Goal: Information Seeking & Learning: Learn about a topic

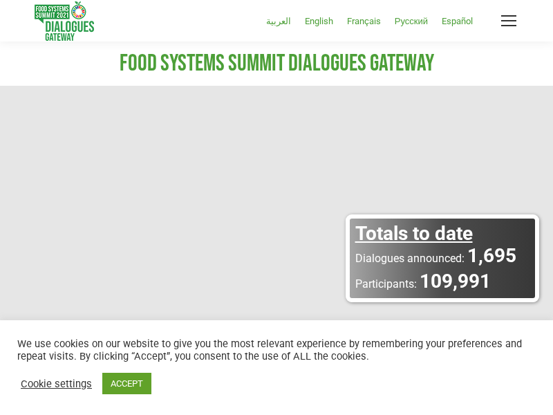
click at [127, 383] on link "ACCEPT" at bounding box center [126, 383] width 49 height 21
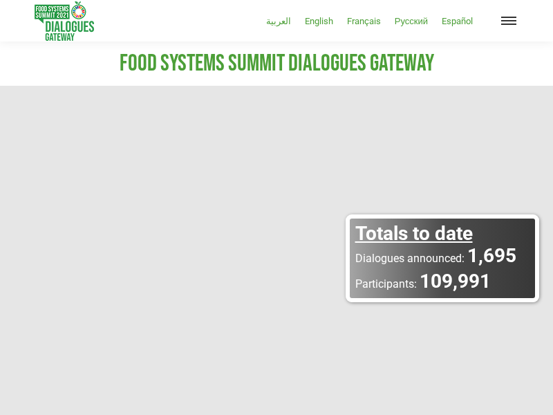
click at [509, 21] on span "Mobile menu icon" at bounding box center [508, 20] width 15 height 1
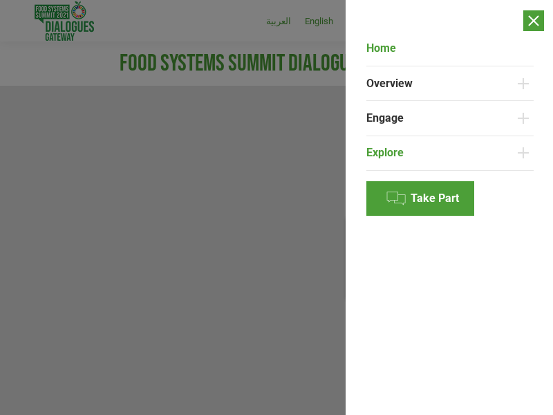
click at [440, 153] on link "Explore" at bounding box center [439, 153] width 147 height 35
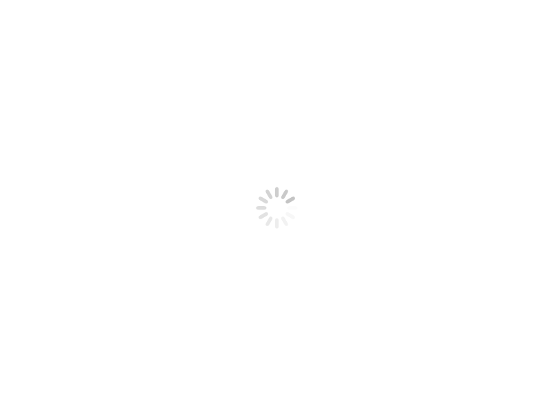
select select
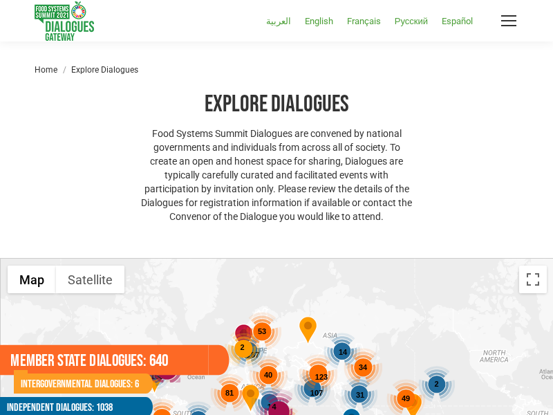
click at [69, 360] on link "Member State Dialogues: 640" at bounding box center [104, 360] width 209 height 30
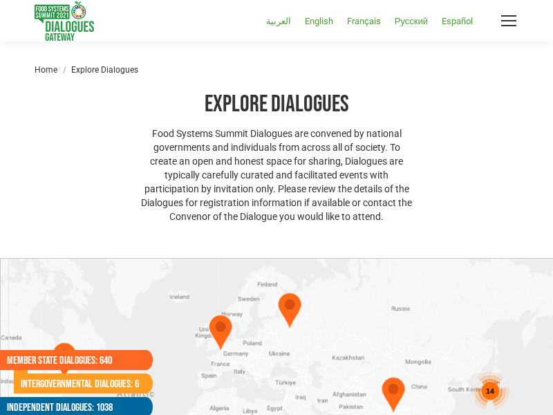
select select
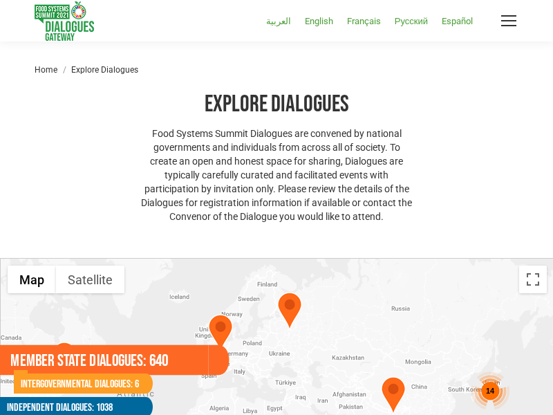
click at [104, 360] on link "Member State Dialogues: 640" at bounding box center [104, 360] width 209 height 30
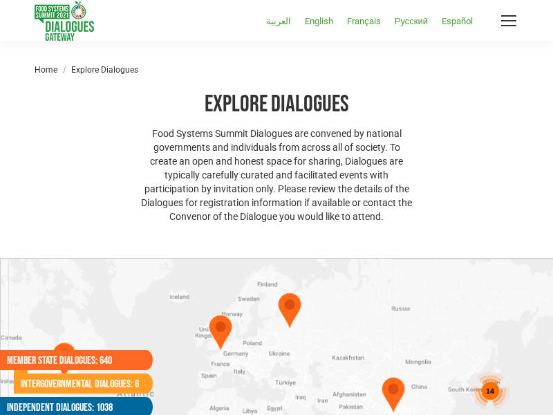
select select
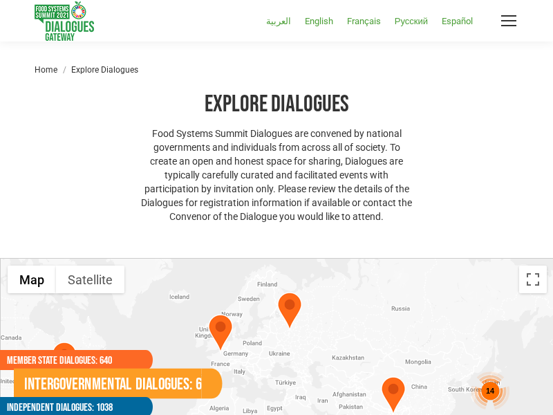
click at [76, 383] on link "Intergovernmental Dialogues: 6" at bounding box center [108, 384] width 188 height 30
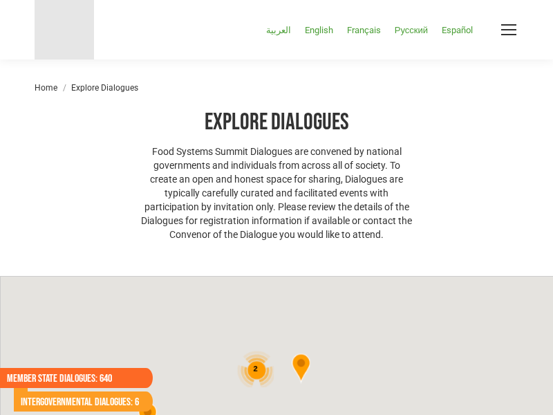
select select
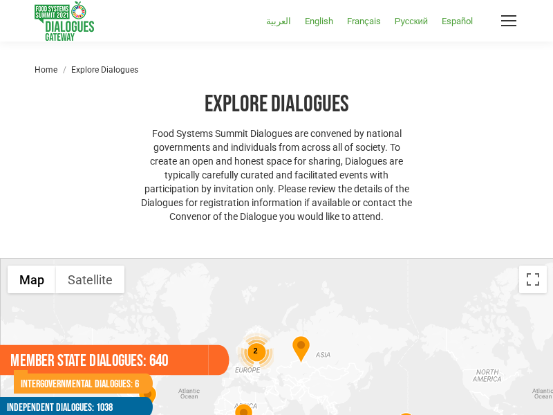
click at [69, 360] on link "Member State Dialogues: 640" at bounding box center [104, 360] width 209 height 30
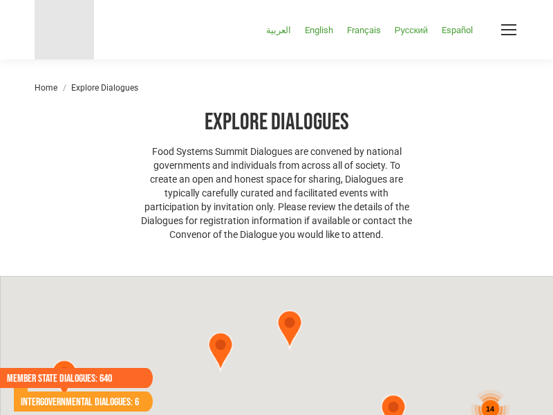
select select
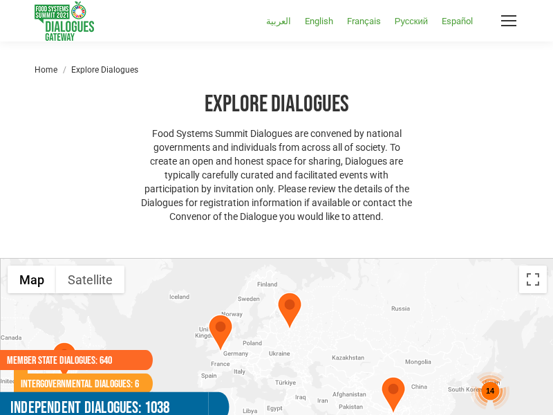
click at [69, 404] on link "Independent Dialogues: 1038" at bounding box center [104, 407] width 209 height 30
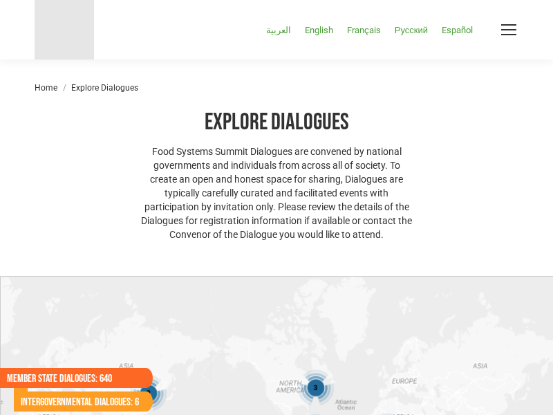
select select
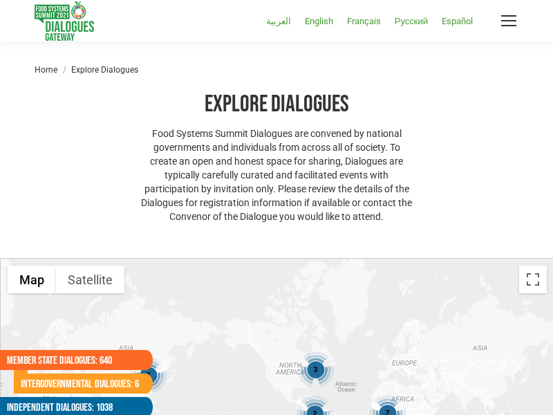
click at [387, 409] on span "7" at bounding box center [387, 413] width 4 height 8
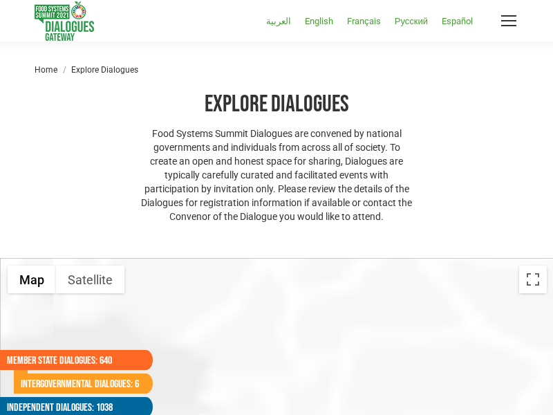
scroll to position [17, 0]
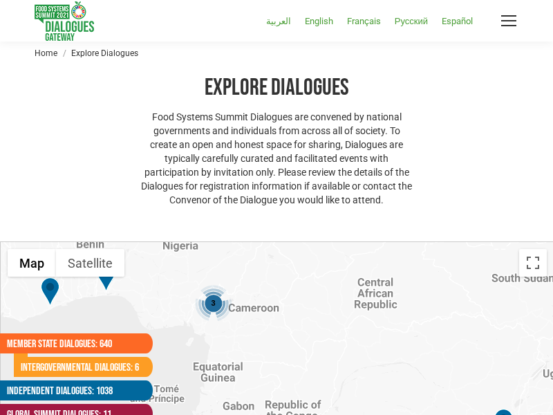
click at [213, 303] on span "3" at bounding box center [213, 303] width 4 height 8
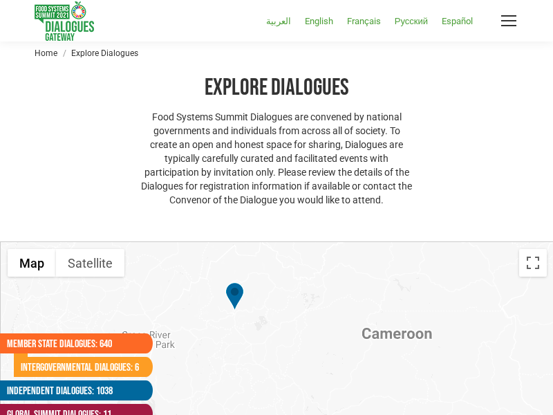
click at [277, 277] on div "2" at bounding box center [277, 380] width 553 height 277
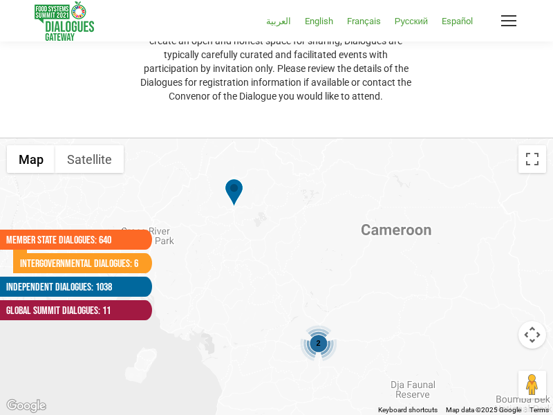
click at [318, 343] on span "2" at bounding box center [318, 343] width 4 height 8
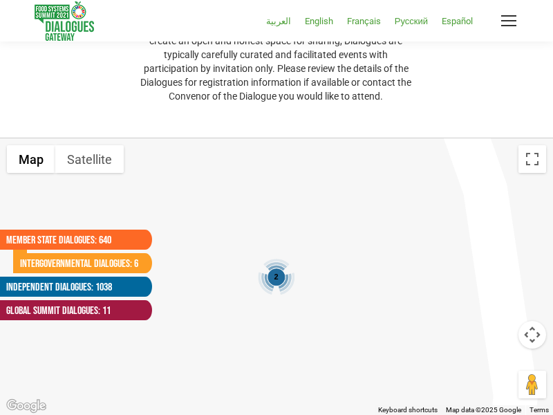
click at [276, 277] on span "2" at bounding box center [276, 276] width 4 height 8
click at [509, 21] on span "Mobile menu icon" at bounding box center [508, 20] width 15 height 1
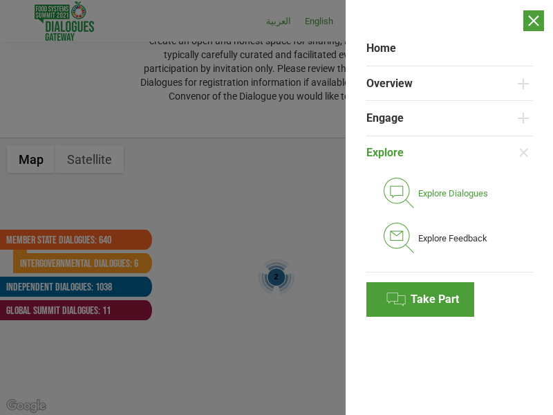
click at [449, 207] on link "Explore Dialogues" at bounding box center [456, 193] width 153 height 45
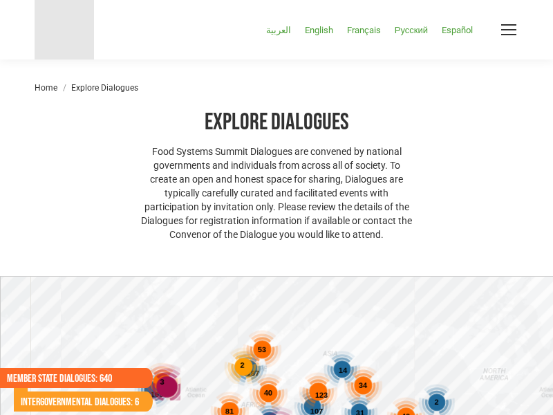
select select
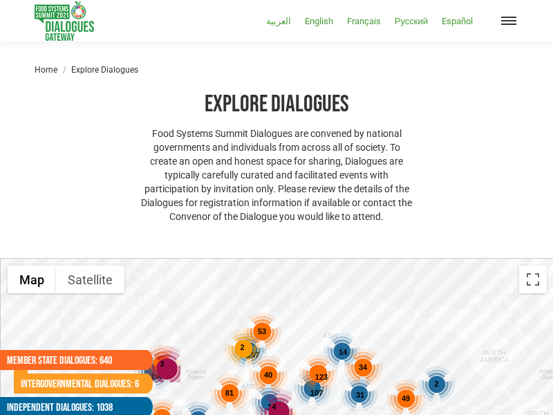
click at [509, 21] on span "Mobile menu icon" at bounding box center [508, 20] width 15 height 1
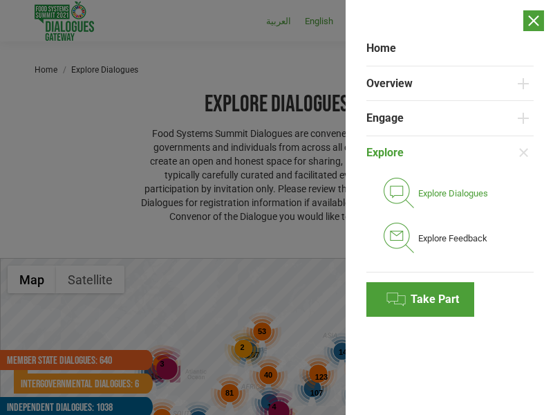
click at [449, 207] on link "Explore Dialogues" at bounding box center [456, 193] width 153 height 45
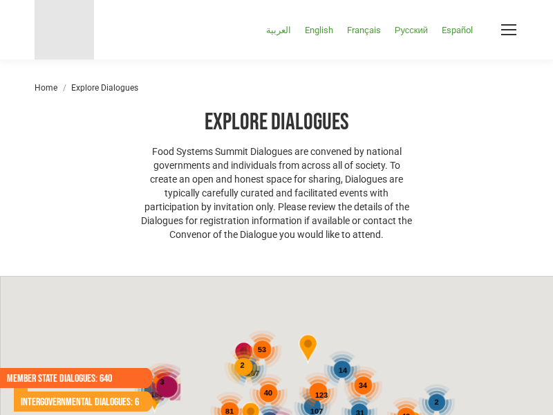
select select
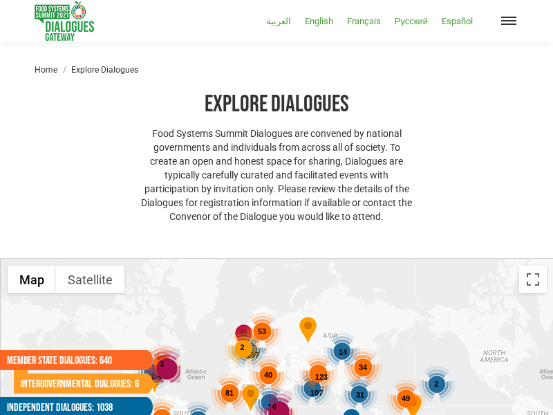
click at [509, 21] on span "Mobile menu icon" at bounding box center [508, 20] width 15 height 1
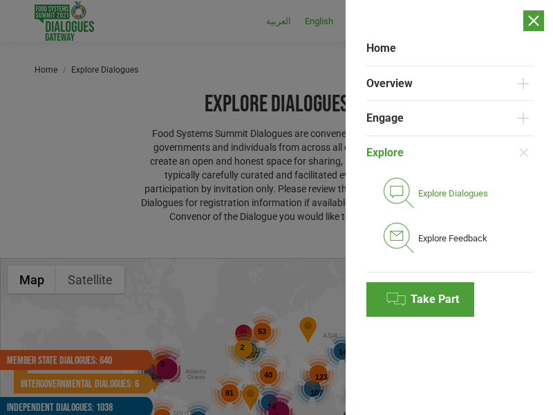
click at [449, 207] on link "Explore Dialogues" at bounding box center [456, 193] width 153 height 45
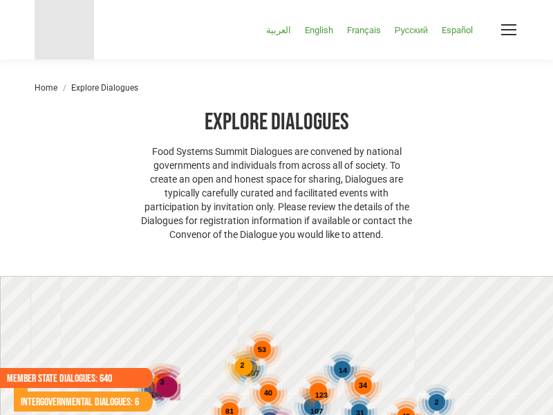
select select
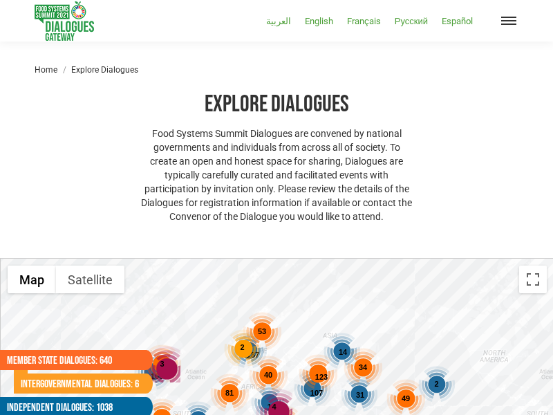
click at [509, 21] on span "Mobile menu icon" at bounding box center [508, 20] width 15 height 1
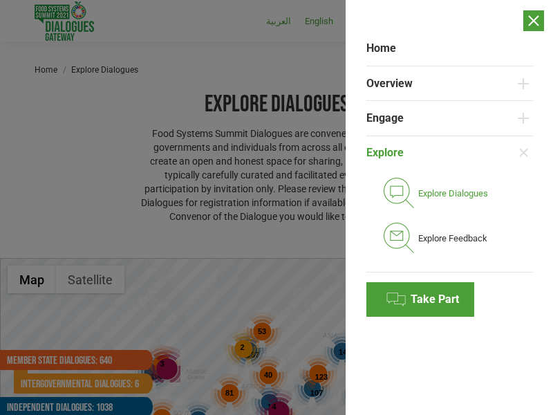
click at [449, 207] on link "Explore Dialogues" at bounding box center [456, 193] width 153 height 45
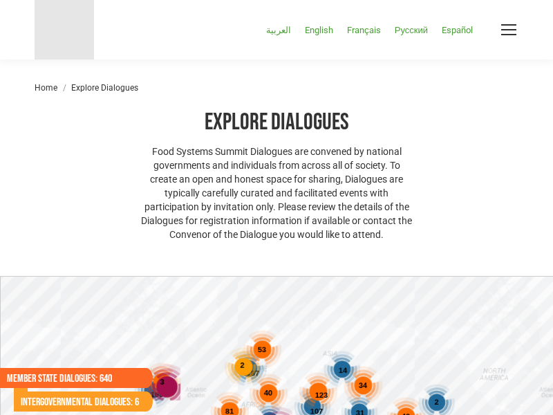
select select
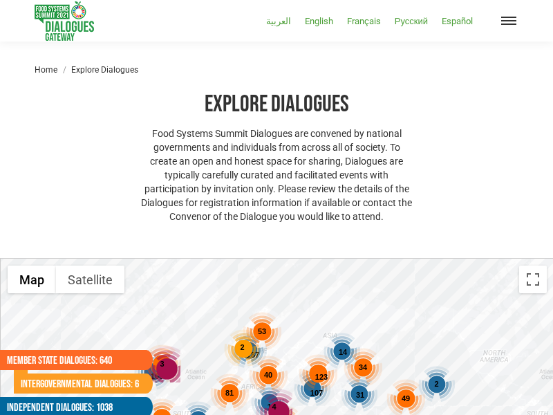
click at [509, 21] on span "Mobile menu icon" at bounding box center [508, 20] width 15 height 1
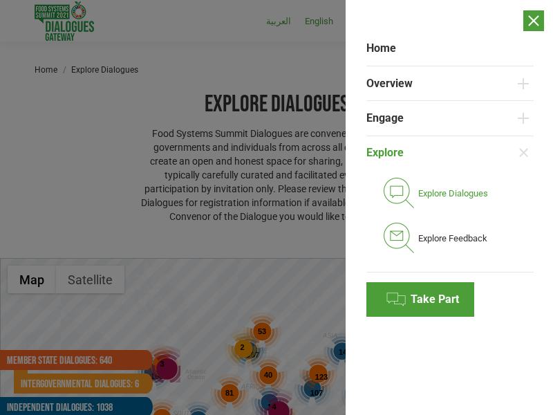
click at [449, 207] on link "Explore Dialogues" at bounding box center [456, 193] width 153 height 45
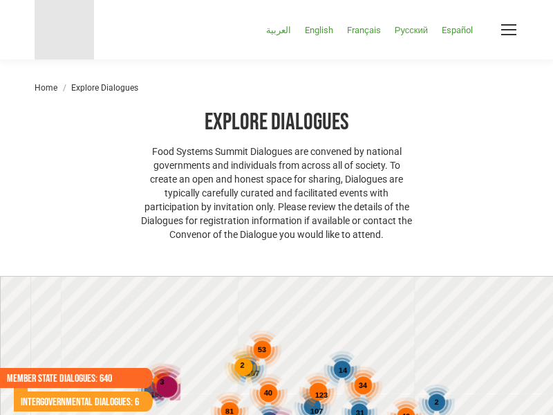
select select
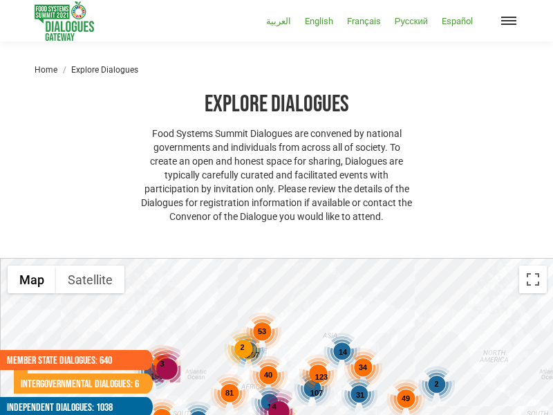
click at [509, 21] on span "Mobile menu icon" at bounding box center [508, 20] width 15 height 1
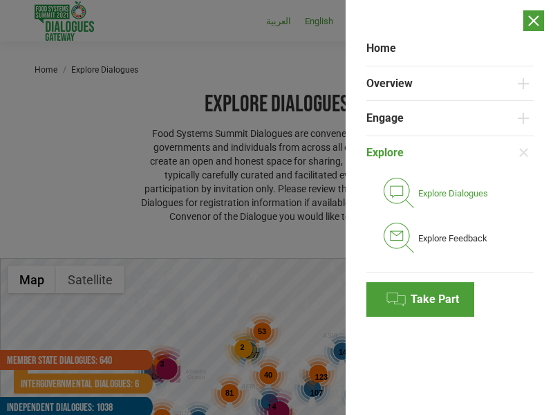
click at [449, 207] on link "Explore Dialogues" at bounding box center [456, 193] width 153 height 45
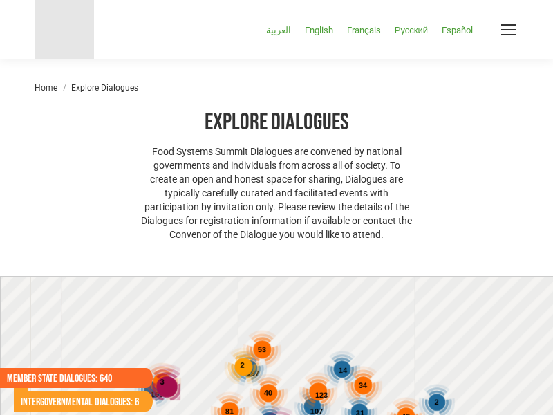
select select
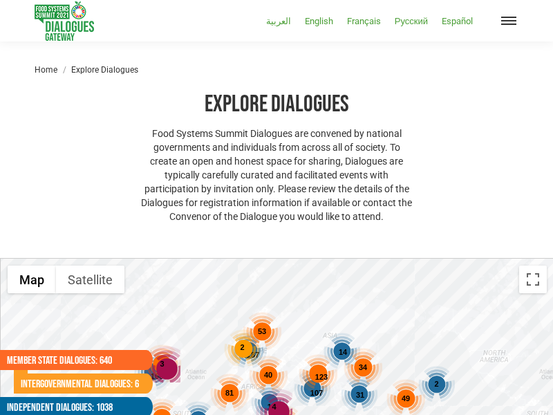
click at [509, 21] on span "Mobile menu icon" at bounding box center [508, 20] width 15 height 1
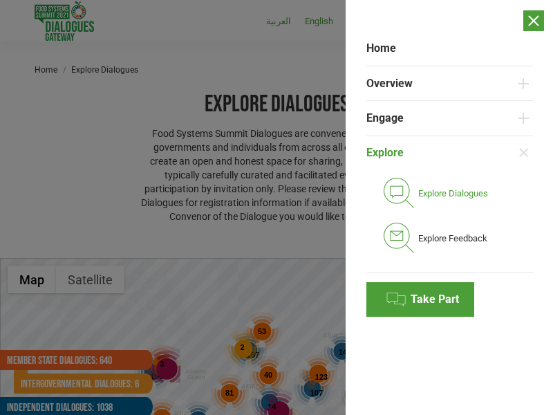
click at [449, 207] on link "Explore Dialogues" at bounding box center [456, 193] width 153 height 45
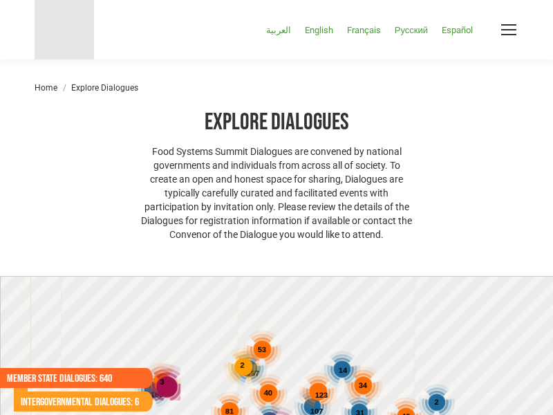
select select
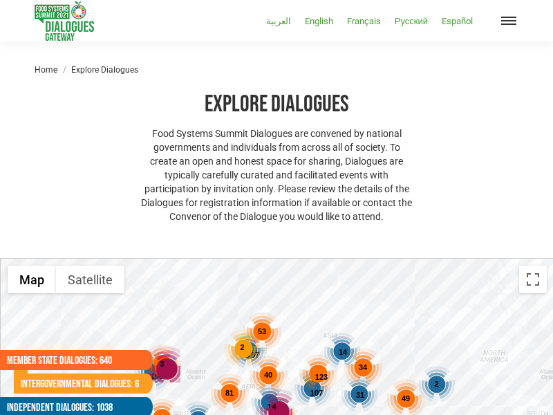
click at [509, 21] on span "Mobile menu icon" at bounding box center [508, 20] width 15 height 1
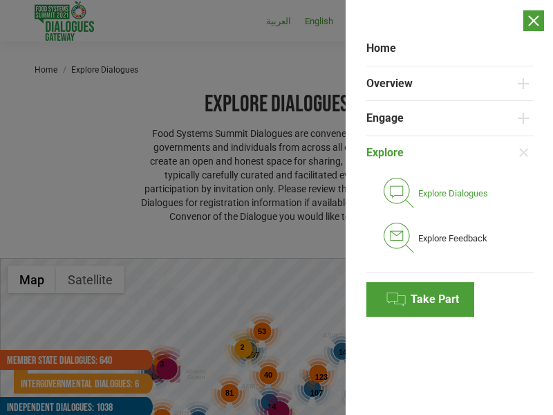
click at [449, 207] on link "Explore Dialogues" at bounding box center [456, 193] width 153 height 45
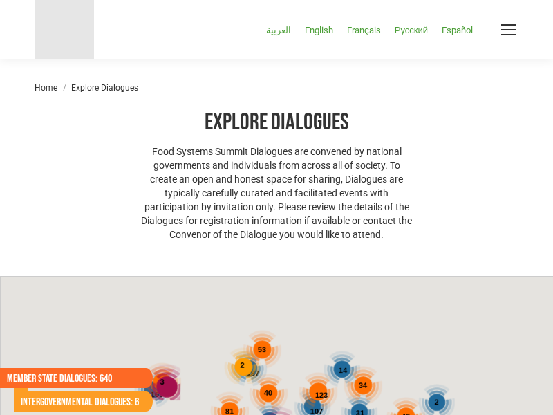
select select
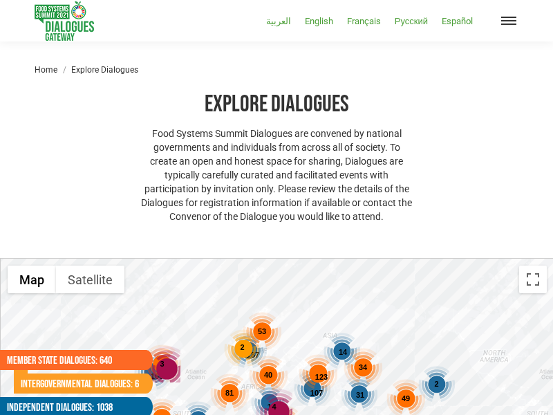
click at [509, 21] on span "Mobile menu icon" at bounding box center [508, 20] width 15 height 1
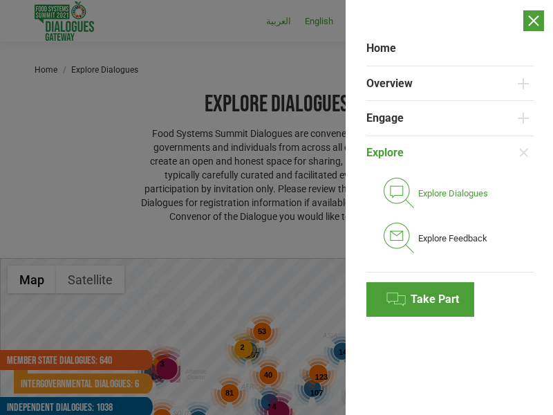
click at [449, 207] on link "Explore Dialogues" at bounding box center [456, 193] width 153 height 45
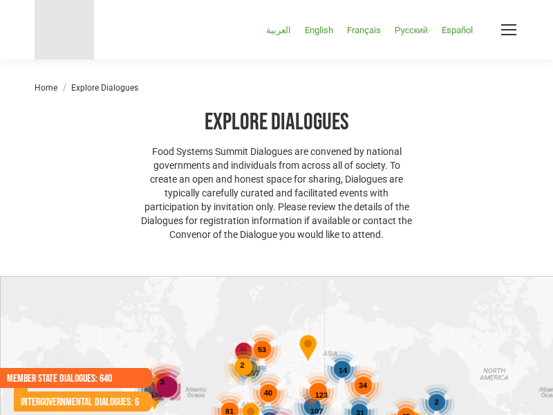
select select
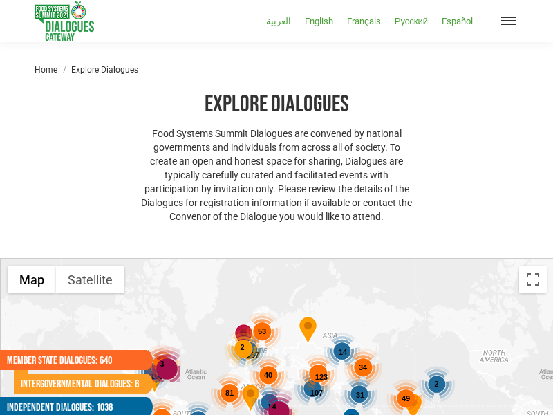
click at [509, 21] on span "Mobile menu icon" at bounding box center [508, 20] width 15 height 1
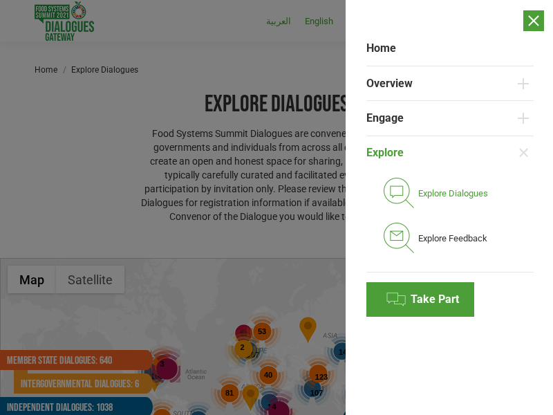
click at [449, 207] on link "Explore Dialogues" at bounding box center [456, 193] width 153 height 45
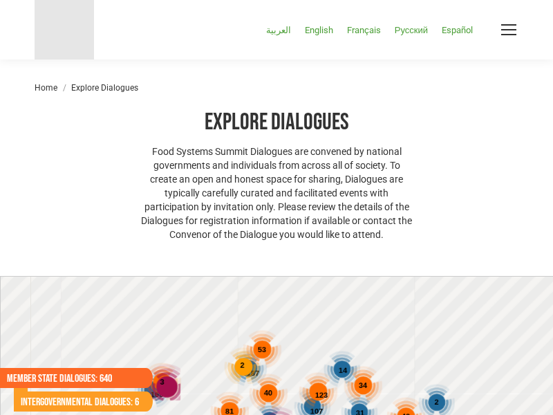
select select
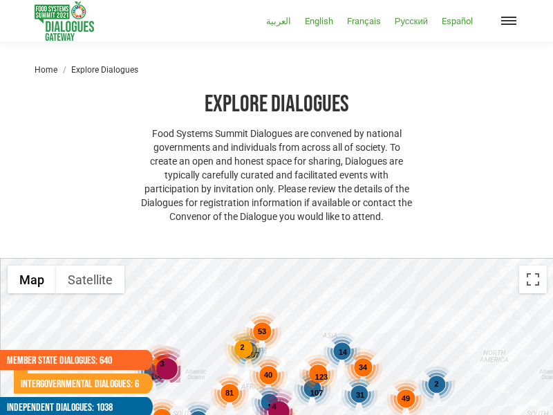
click at [509, 21] on span "Mobile menu icon" at bounding box center [508, 20] width 15 height 1
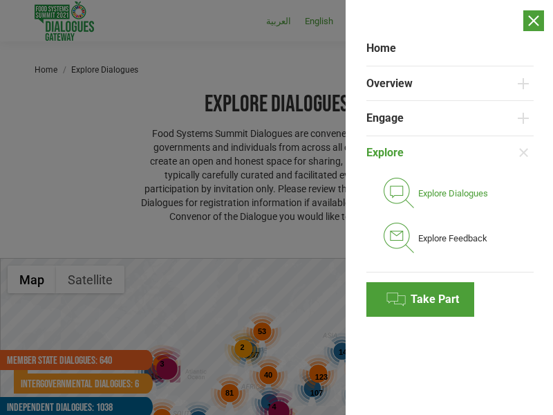
click at [449, 207] on link "Explore Dialogues" at bounding box center [456, 193] width 153 height 45
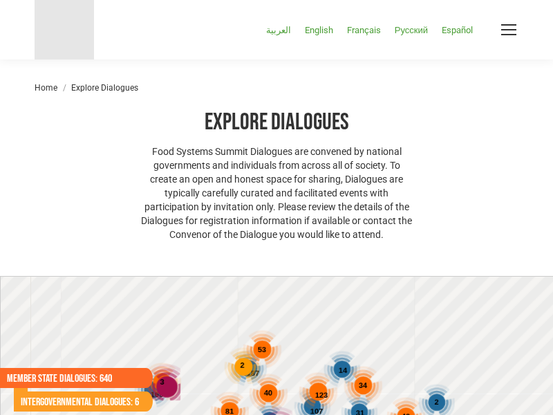
select select
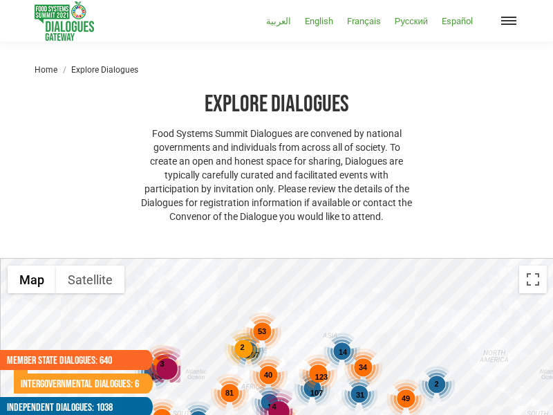
click at [509, 21] on span "Mobile menu icon" at bounding box center [508, 20] width 15 height 1
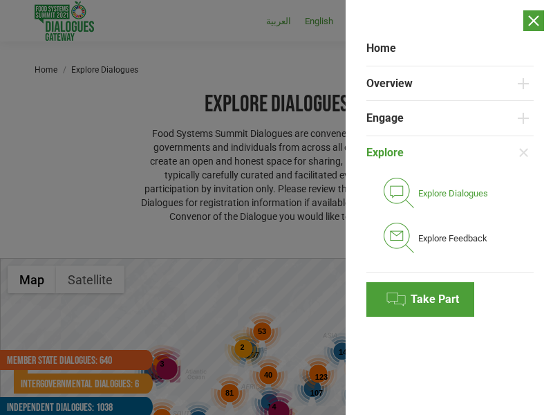
click at [449, 207] on link "Explore Dialogues" at bounding box center [456, 193] width 153 height 45
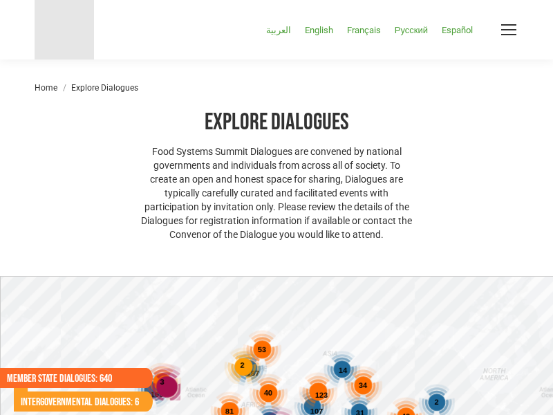
select select
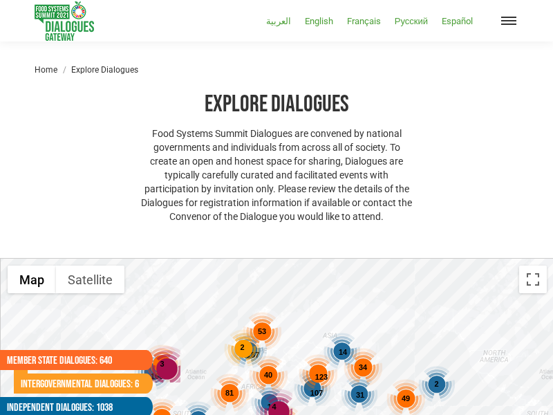
click at [509, 21] on span "Mobile menu icon" at bounding box center [508, 20] width 15 height 1
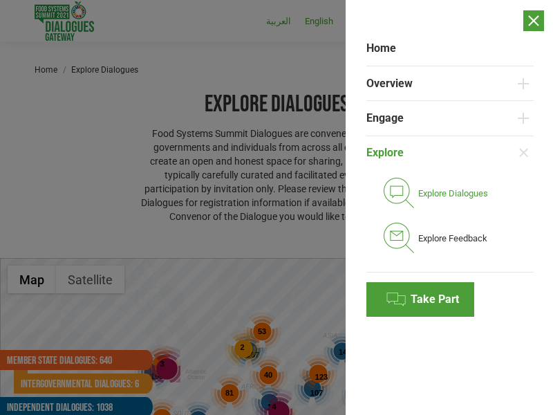
click at [449, 207] on link "Explore Dialogues" at bounding box center [456, 193] width 153 height 45
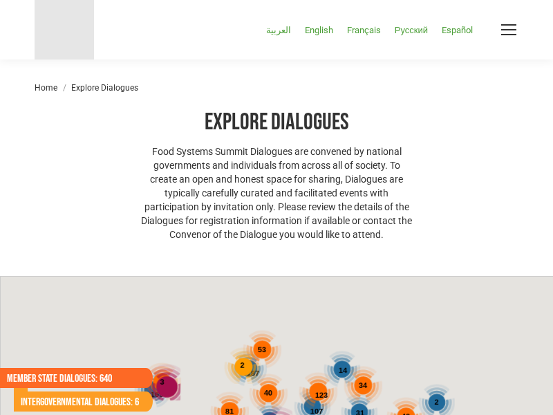
select select
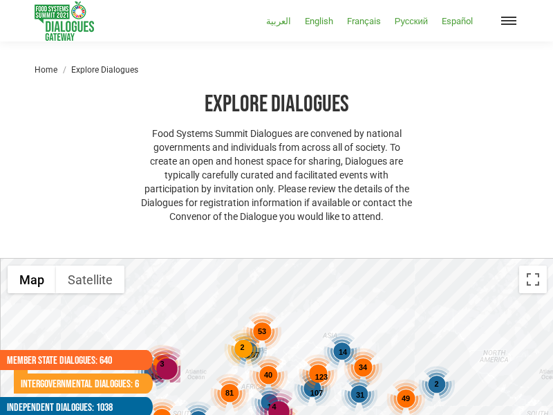
click at [509, 21] on span "Mobile menu icon" at bounding box center [508, 20] width 15 height 1
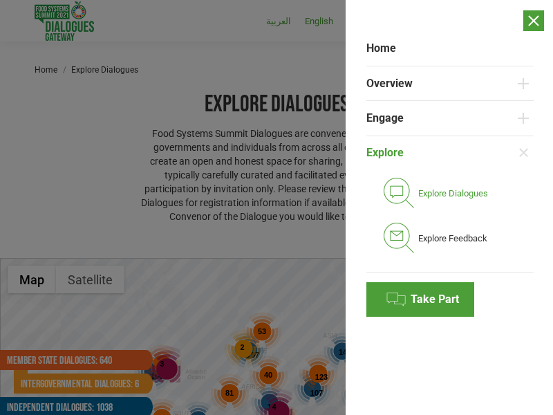
click at [449, 207] on link "Explore Dialogues" at bounding box center [456, 193] width 153 height 45
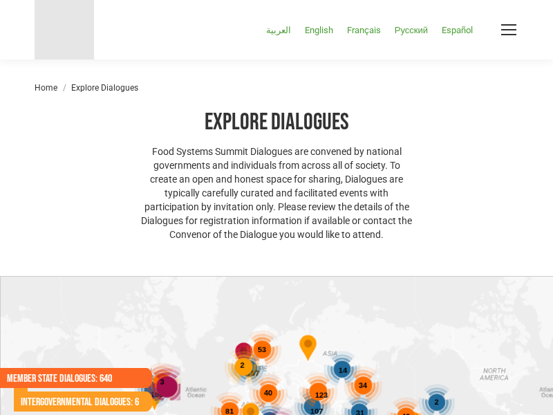
select select
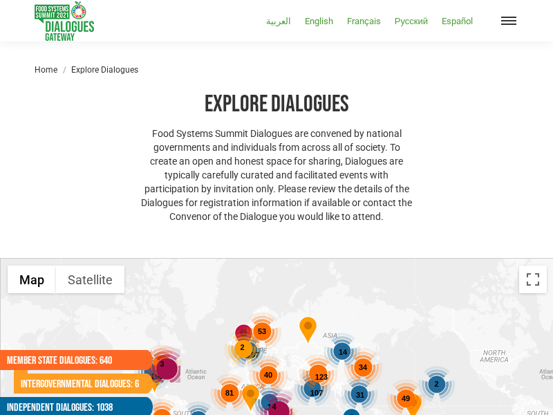
click at [509, 21] on span "Mobile menu icon" at bounding box center [508, 20] width 15 height 1
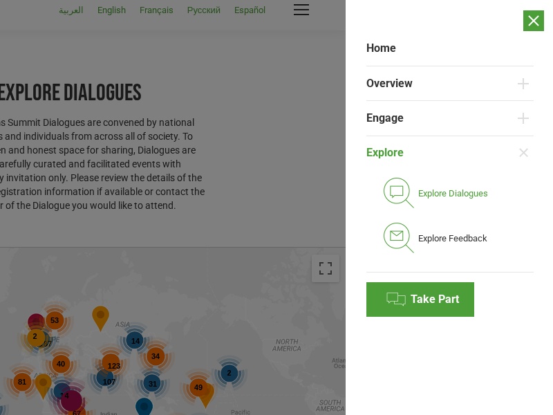
scroll to position [0, 1]
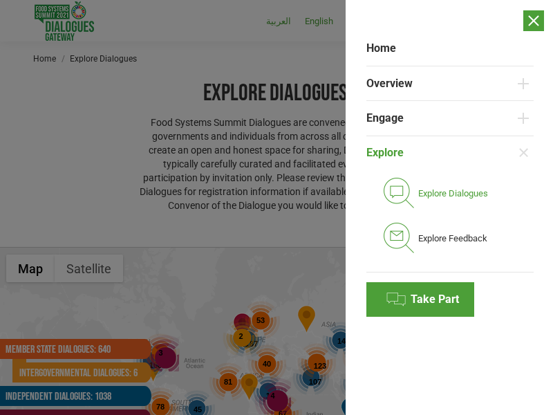
click at [449, 207] on link "Explore Dialogues" at bounding box center [456, 193] width 153 height 45
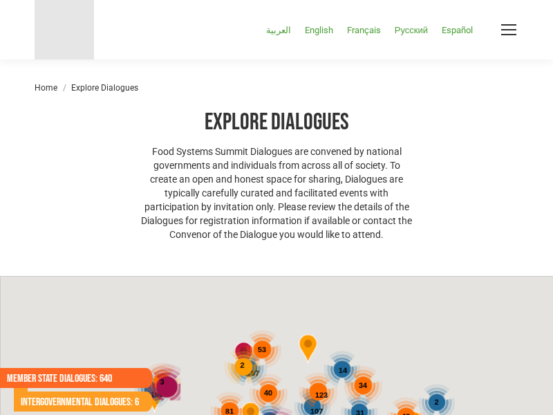
select select
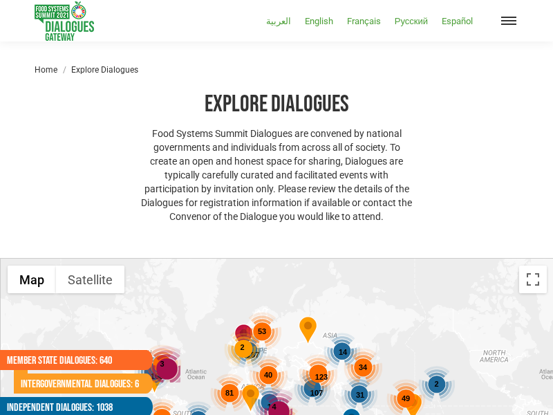
click at [509, 21] on span "Mobile menu icon" at bounding box center [508, 20] width 15 height 1
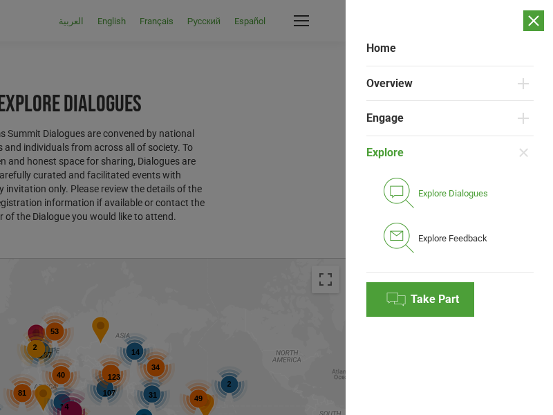
scroll to position [0, 1]
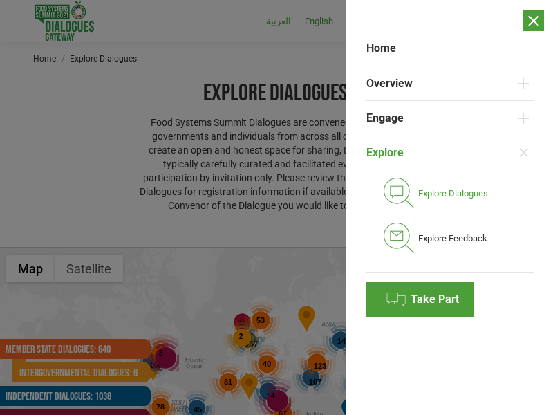
click at [440, 153] on link "Explore" at bounding box center [439, 153] width 147 height 35
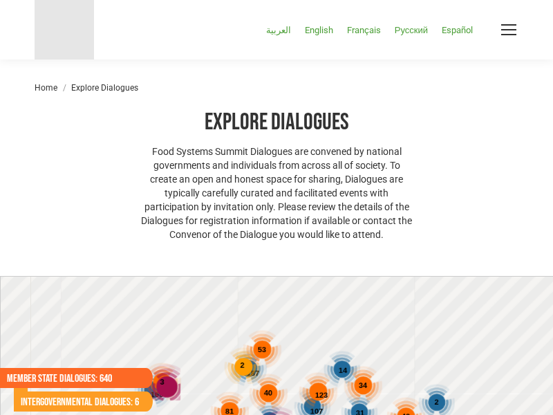
select select
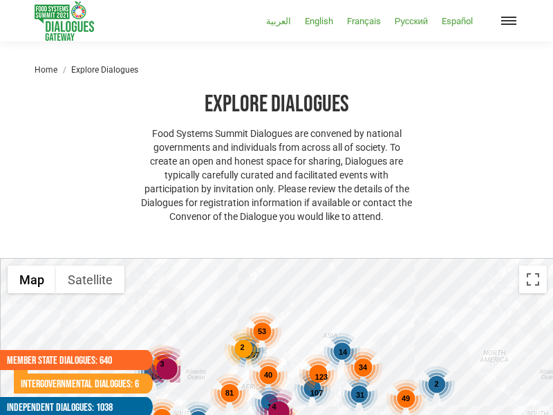
click at [509, 21] on span "Mobile menu icon" at bounding box center [508, 20] width 15 height 1
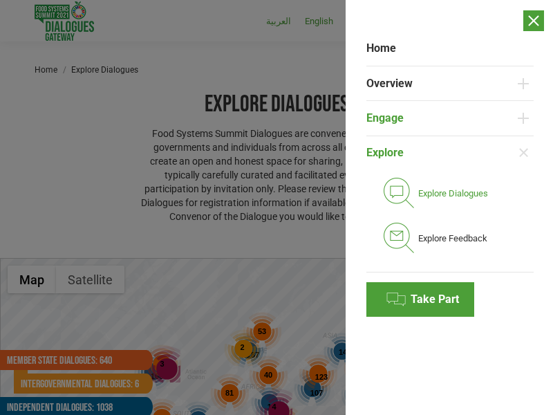
click at [440, 118] on link "Engage" at bounding box center [439, 118] width 147 height 35
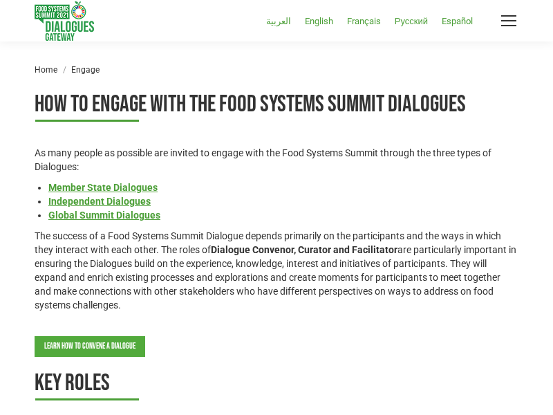
click at [90, 346] on link "Learn how to Convene a Dialogue" at bounding box center [90, 346] width 111 height 21
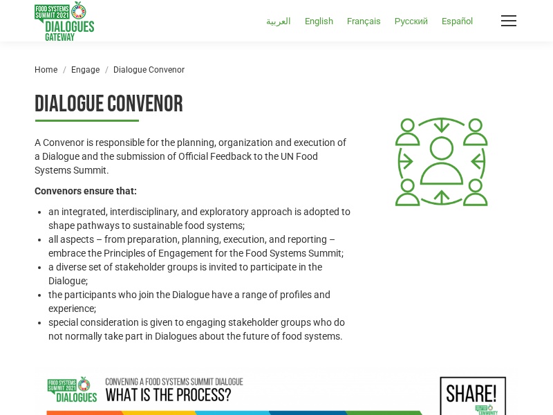
click at [201, 245] on li "all aspects – from preparation, planning, execution, and reporting – embrace th…" at bounding box center [201, 246] width 306 height 28
click at [509, 21] on span "Mobile menu icon" at bounding box center [508, 20] width 15 height 1
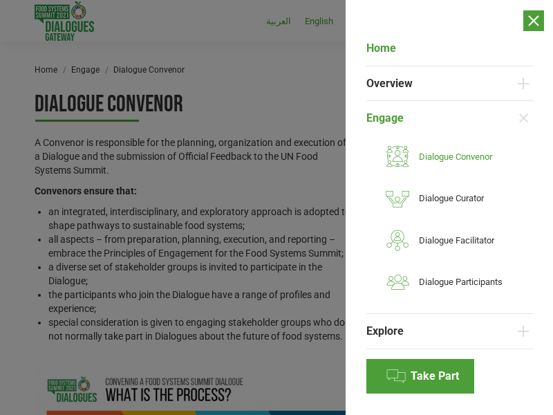
click at [450, 48] on link "Home" at bounding box center [449, 48] width 167 height 35
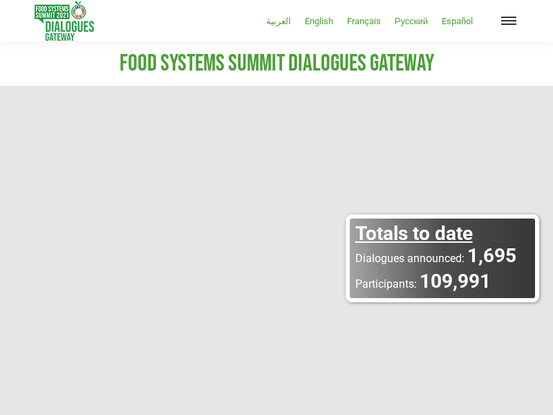
click at [509, 21] on span "Mobile menu icon" at bounding box center [508, 20] width 15 height 1
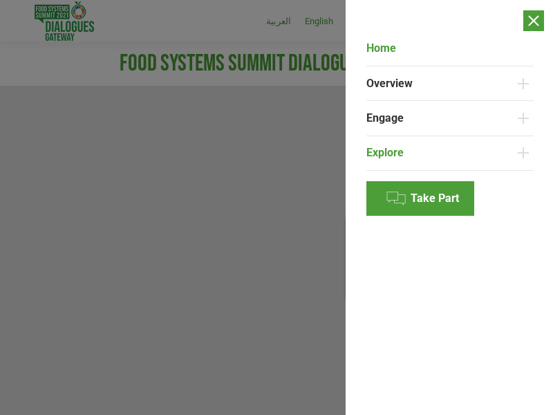
click at [440, 153] on link "Explore" at bounding box center [439, 153] width 147 height 35
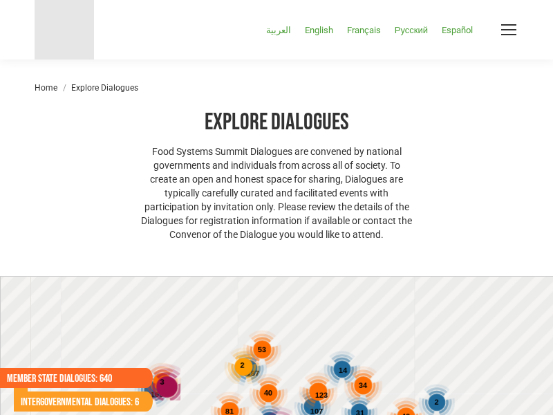
select select
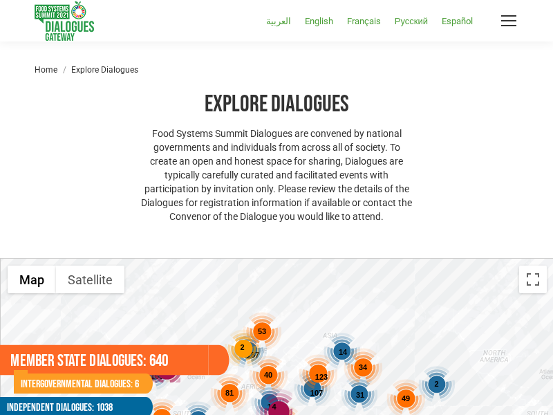
click at [69, 360] on link "Member State Dialogues: 640" at bounding box center [104, 360] width 209 height 30
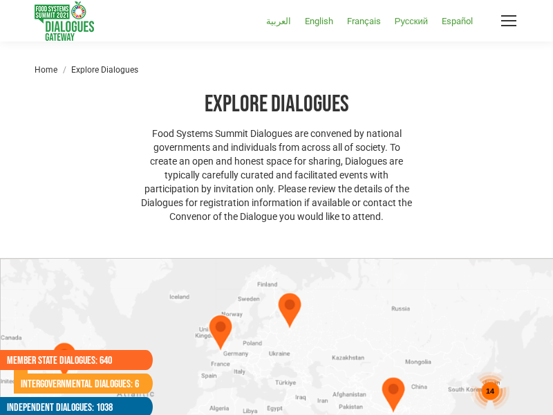
select select
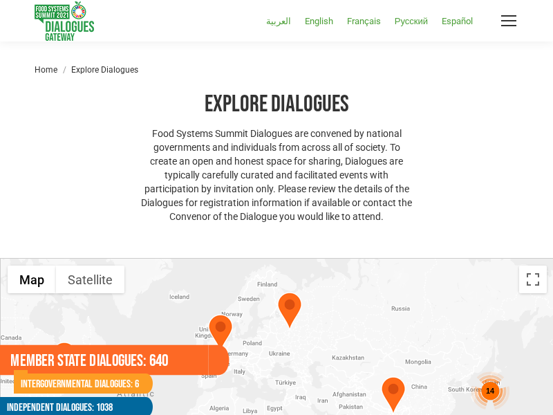
click at [104, 360] on link "Member State Dialogues: 640" at bounding box center [104, 360] width 209 height 30
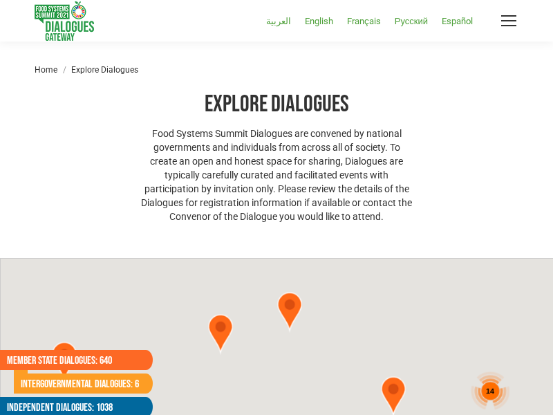
select select
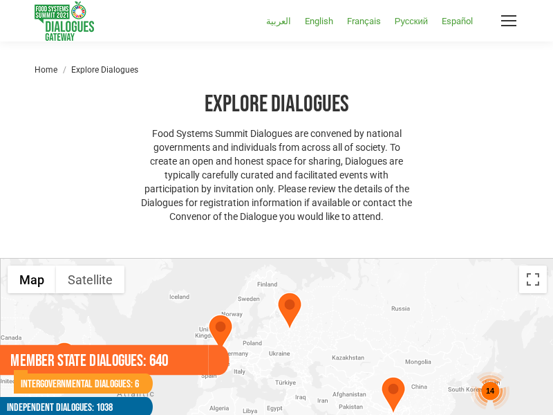
click at [104, 360] on link "Member State Dialogues: 640" at bounding box center [104, 360] width 209 height 30
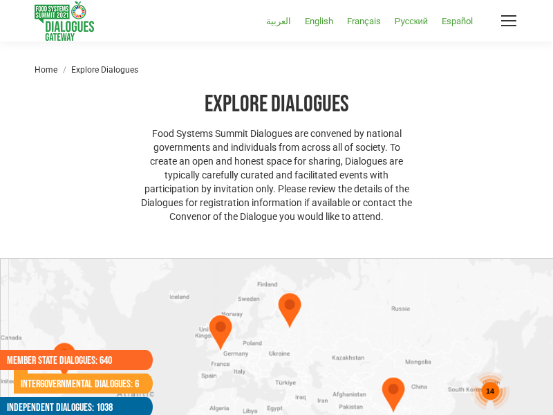
select select
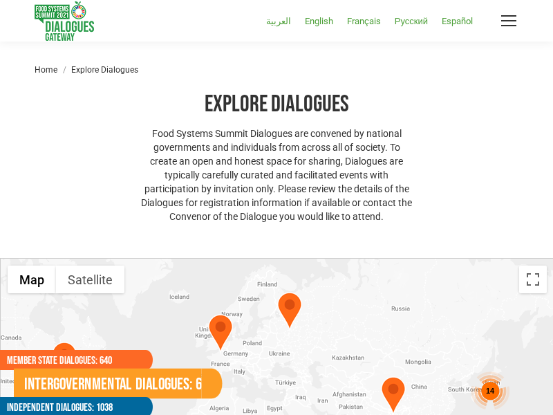
click at [76, 383] on link "Intergovernmental Dialogues: 6" at bounding box center [108, 384] width 188 height 30
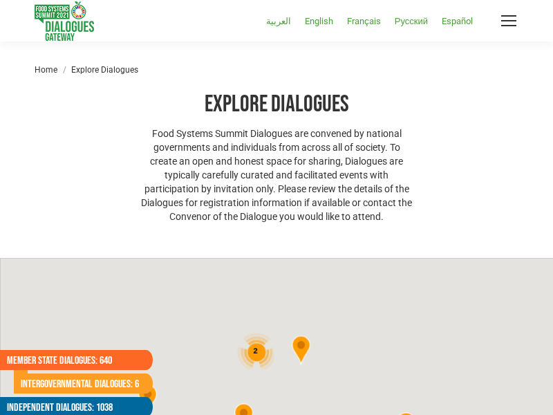
select select
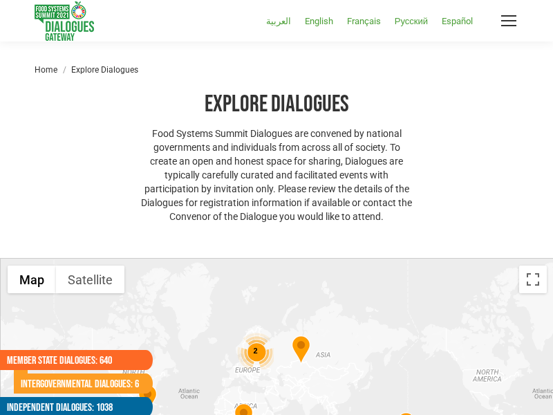
click at [255, 351] on span "2" at bounding box center [255, 350] width 4 height 8
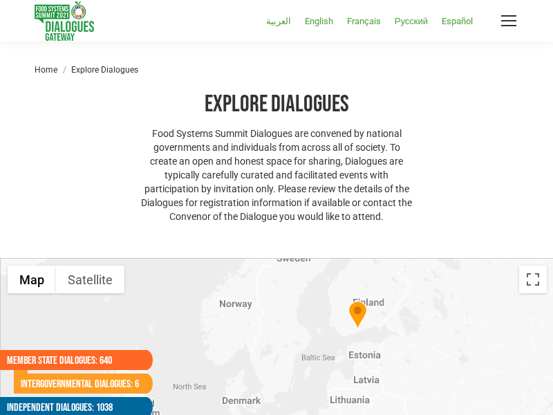
click at [277, 277] on div at bounding box center [277, 397] width 553 height 277
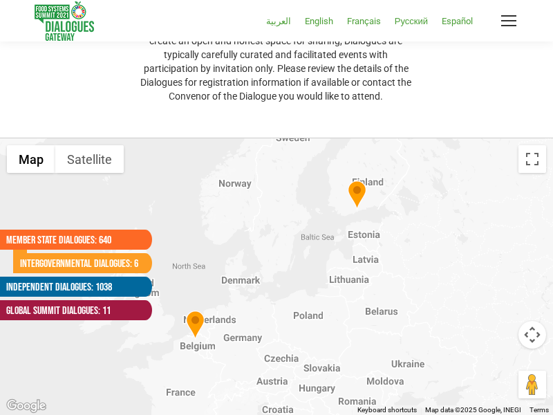
click at [277, 277] on div at bounding box center [276, 276] width 553 height 277
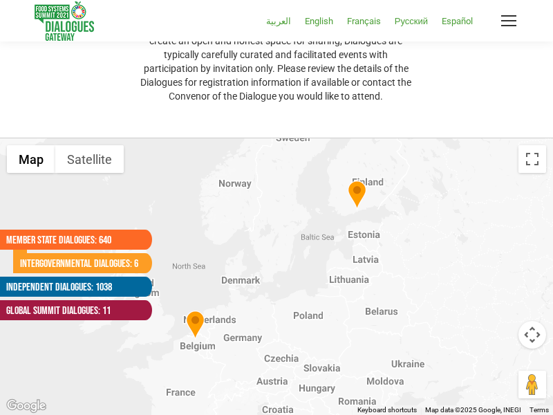
click at [277, 277] on div at bounding box center [276, 276] width 553 height 277
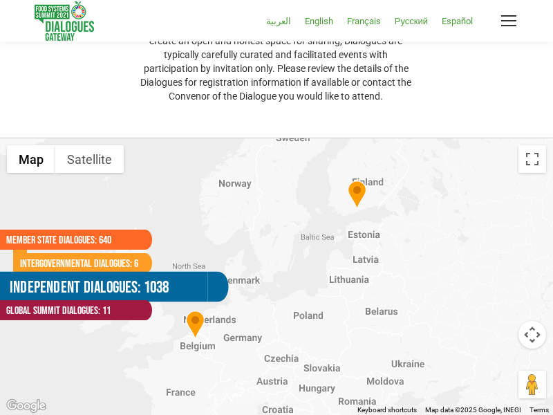
click at [69, 286] on link "Independent Dialogues: 1038" at bounding box center [103, 287] width 209 height 30
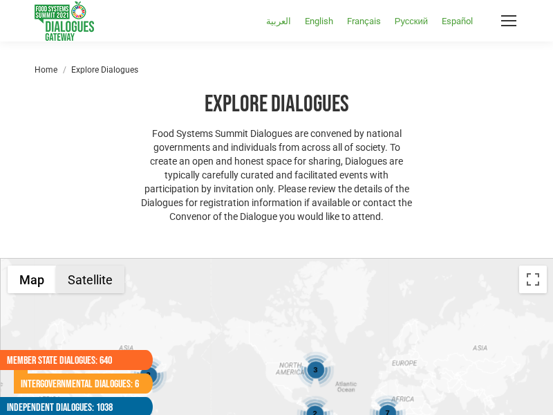
select select
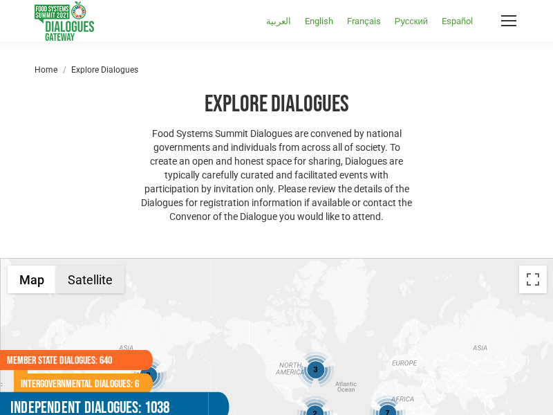
click at [69, 404] on link "Independent Dialogues: 1038" at bounding box center [104, 407] width 209 height 30
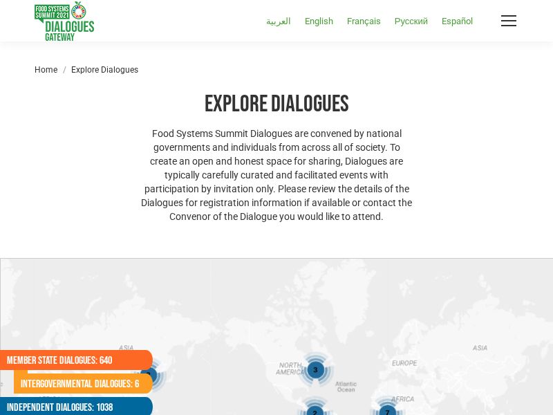
select select
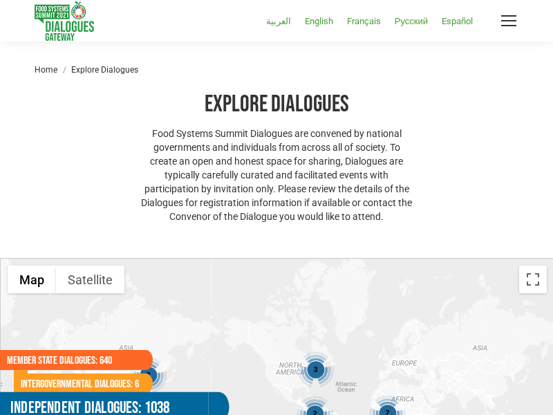
click at [104, 400] on link "Independent Dialogues: 1038" at bounding box center [104, 407] width 209 height 30
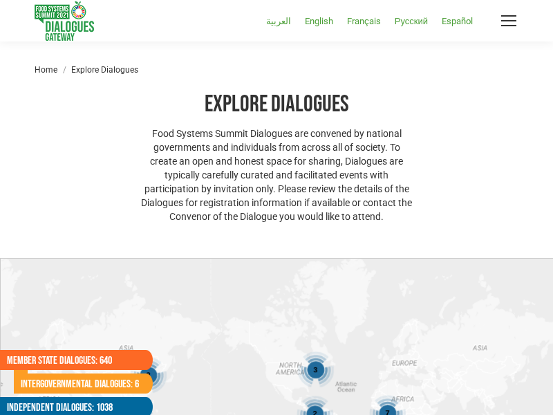
select select
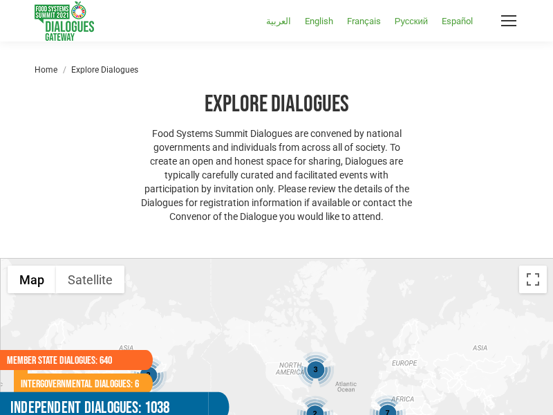
click at [104, 400] on link "Independent Dialogues: 1038" at bounding box center [104, 407] width 209 height 30
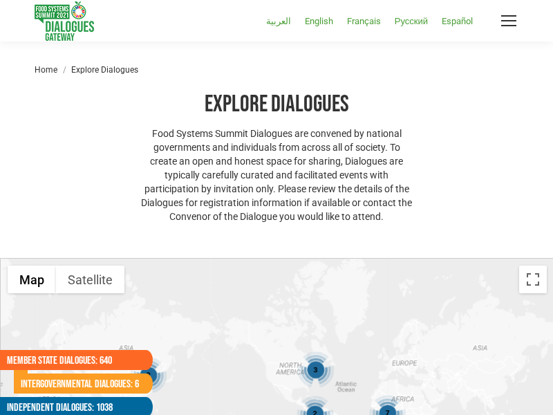
select select
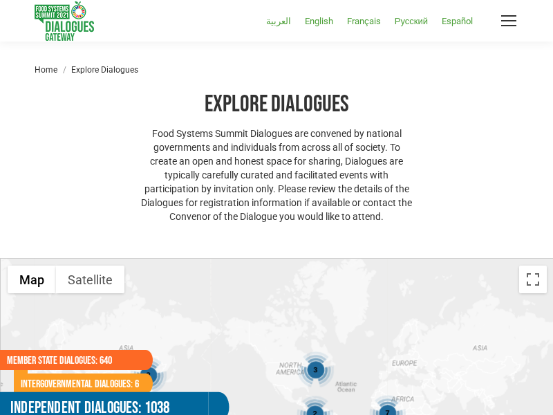
click at [104, 400] on link "Independent Dialogues: 1038" at bounding box center [104, 407] width 209 height 30
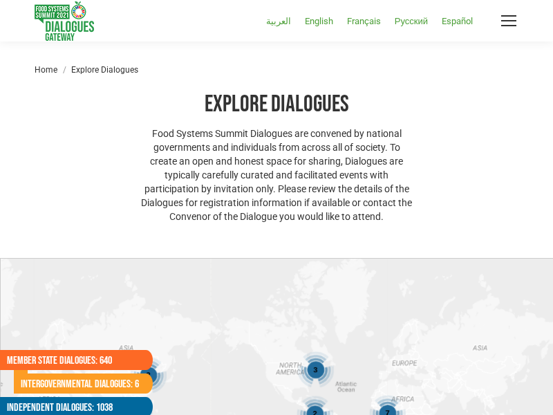
select select
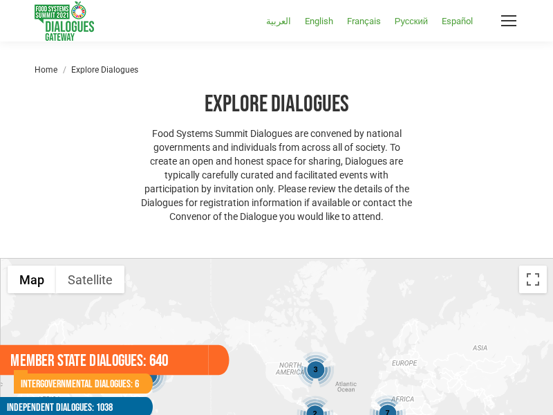
click at [69, 360] on link "Member State Dialogues: 640" at bounding box center [104, 360] width 209 height 30
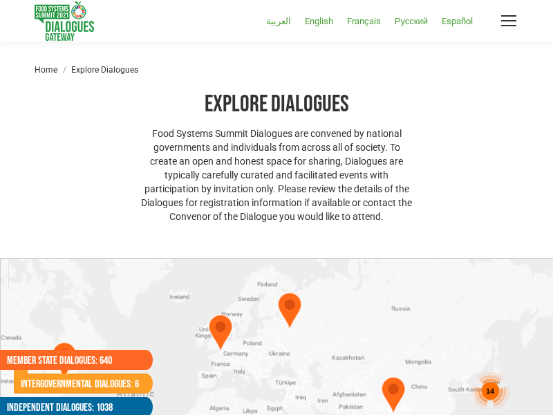
select select
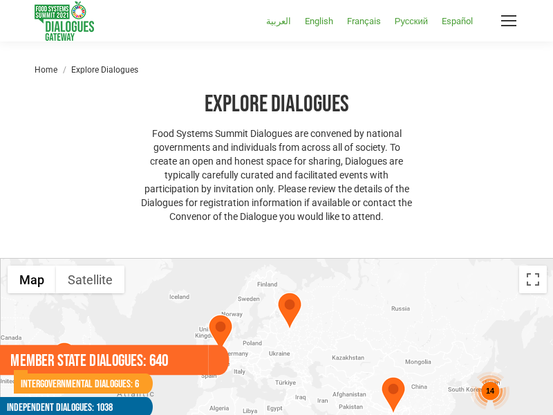
click at [104, 360] on link "Member State Dialogues: 640" at bounding box center [104, 360] width 209 height 30
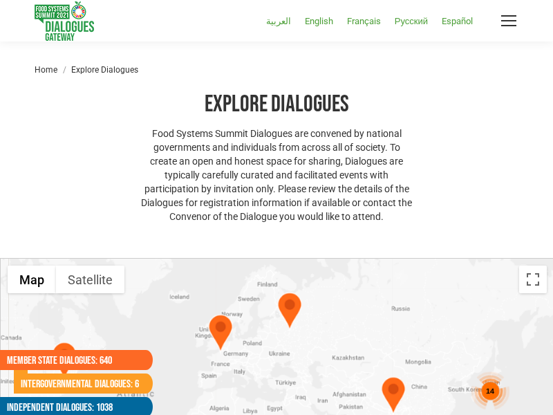
select select
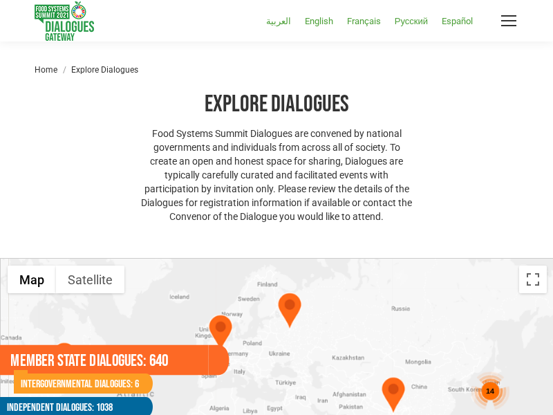
click at [104, 360] on link "Member State Dialogues: 640" at bounding box center [104, 360] width 209 height 30
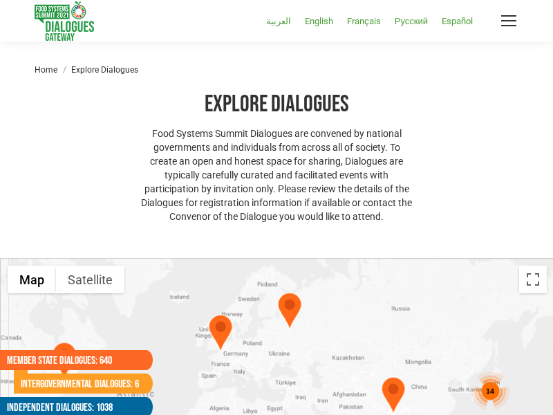
select select
click at [509, 21] on span "Mobile menu icon" at bounding box center [508, 20] width 15 height 1
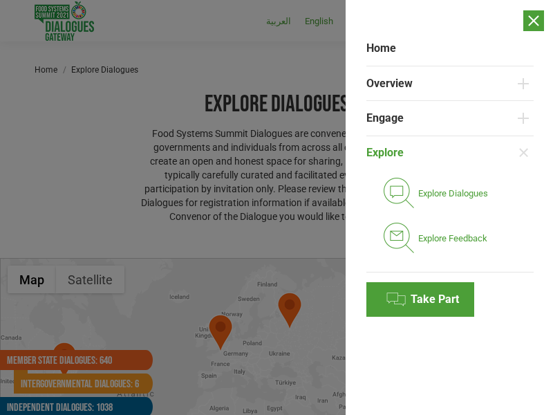
click at [457, 238] on span "Explore Feedback" at bounding box center [452, 238] width 69 height 12
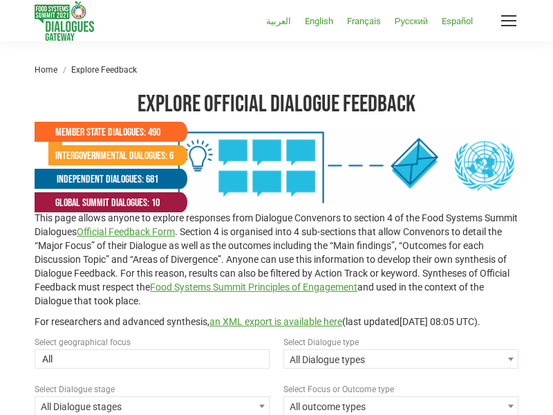
select select
click at [401, 369] on span "All Dialogue types" at bounding box center [401, 359] width 234 height 19
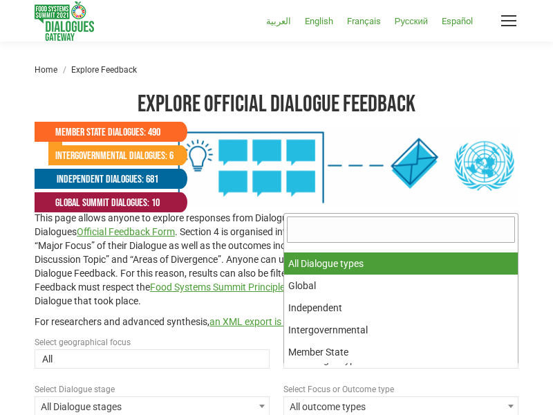
click at [401, 369] on span "All Dialogue types" at bounding box center [401, 359] width 234 height 19
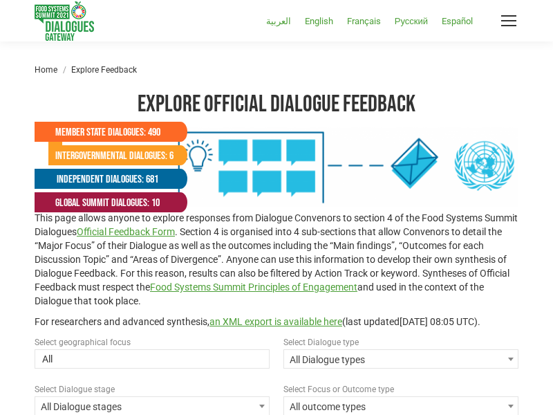
click at [401, 369] on span "All Dialogue types" at bounding box center [401, 359] width 234 height 19
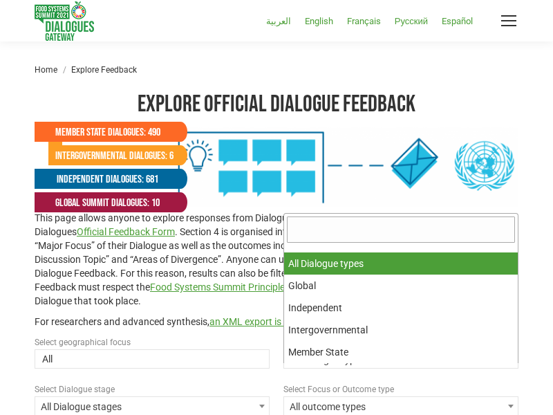
select select "national"
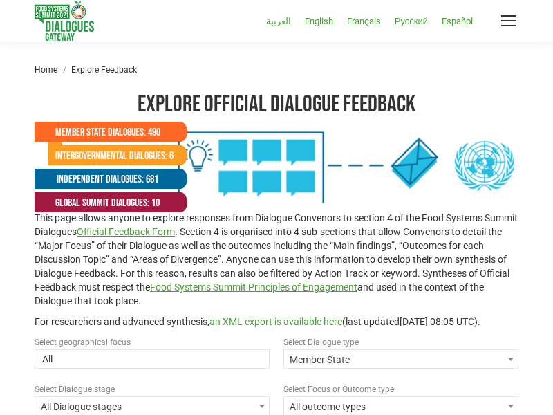
click at [401, 369] on span "Member State" at bounding box center [401, 359] width 234 height 19
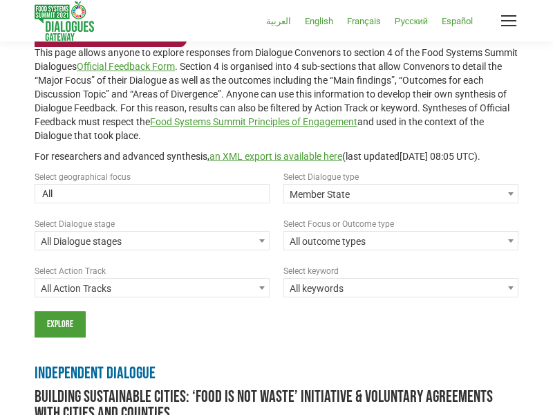
scroll to position [363, 0]
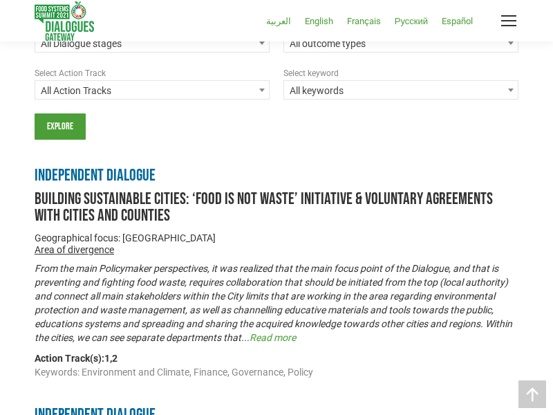
click at [401, 53] on span "All outcome types" at bounding box center [401, 43] width 234 height 19
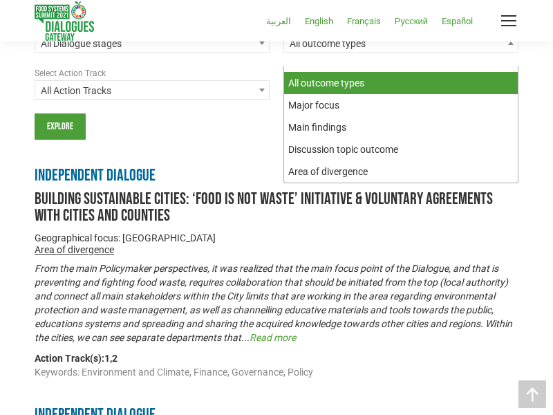
select select "major-focus"
